Goal: Information Seeking & Learning: Learn about a topic

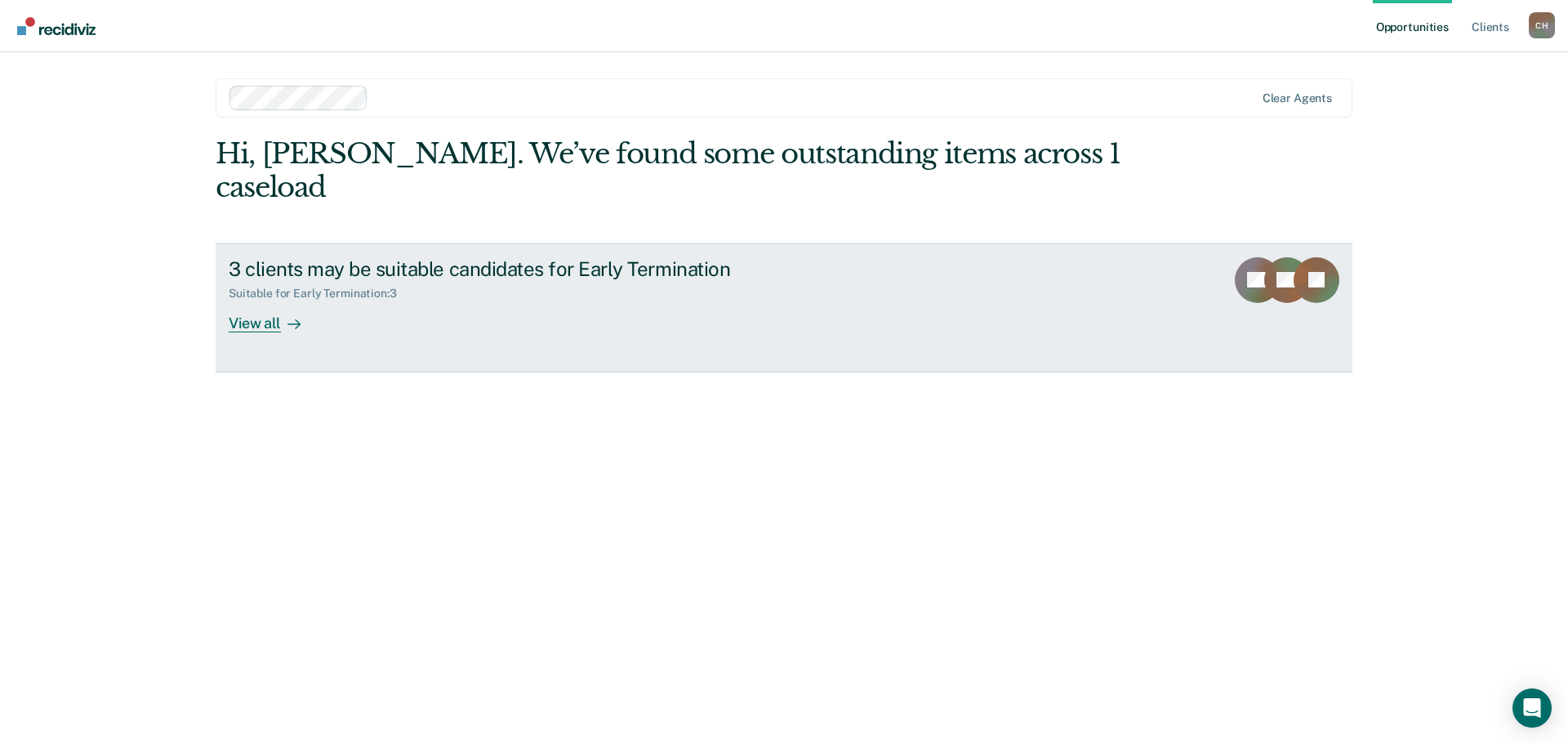
click at [418, 312] on div "3 clients may be suitable candidates for Early Termination Suitable for Early T…" at bounding box center [535, 294] width 613 height 75
